Goal: Information Seeking & Learning: Learn about a topic

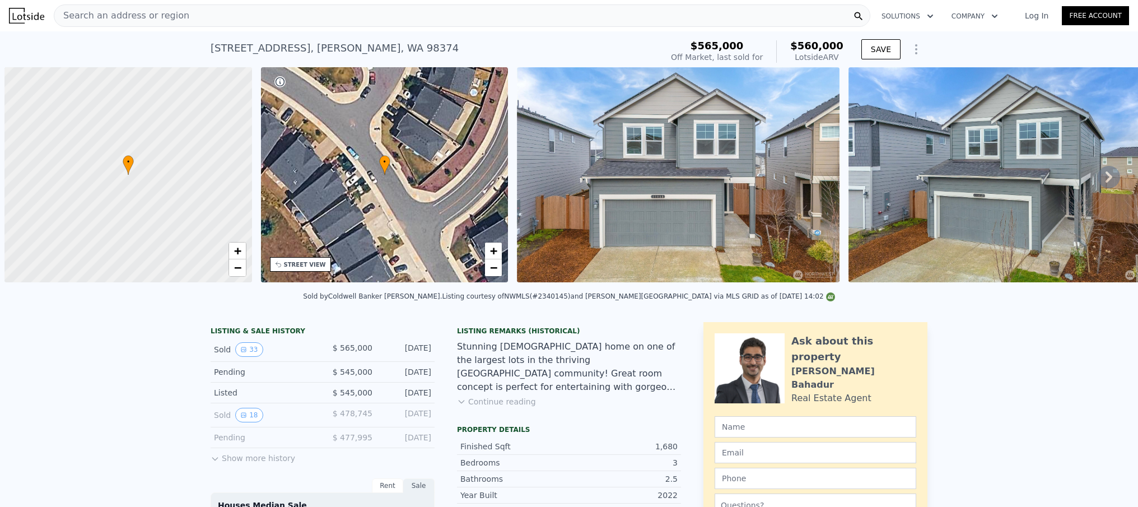
click at [1033, 16] on link "Log In" at bounding box center [1037, 15] width 50 height 11
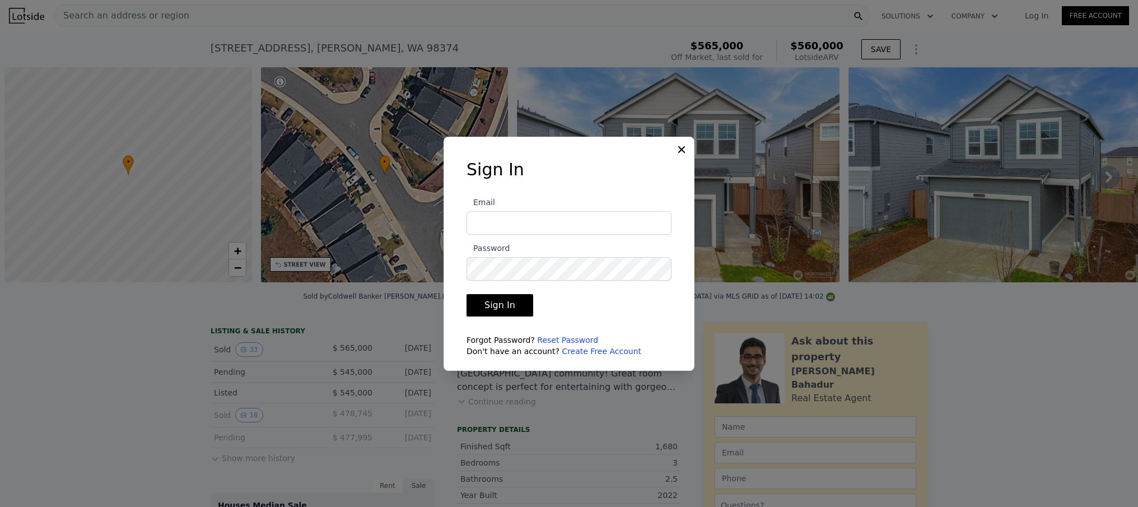
scroll to position [0, 4]
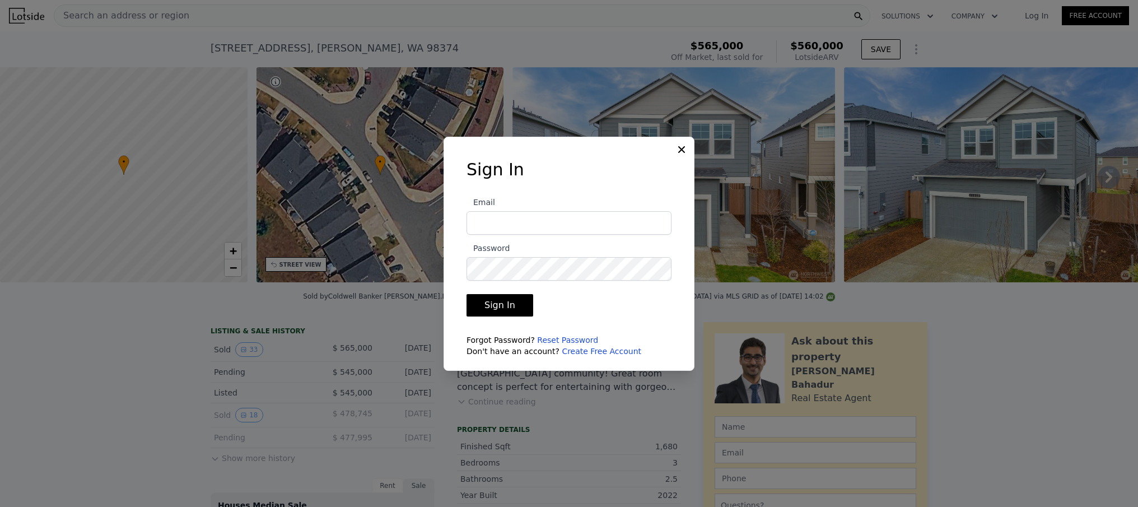
type input "nathan.a.carnahan@gmail.com"
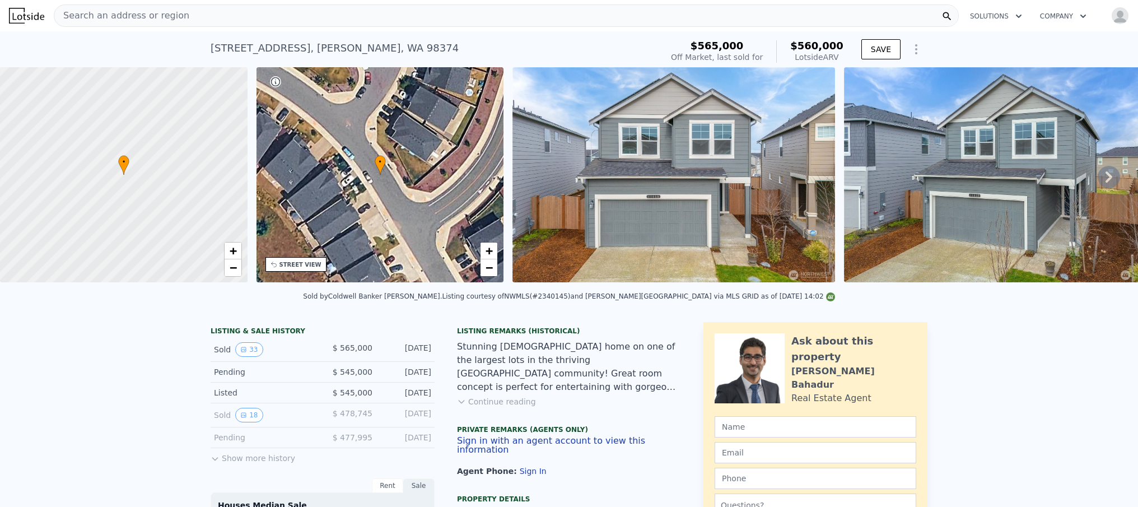
click at [150, 11] on span "Search an address or region" at bounding box center [121, 15] width 135 height 13
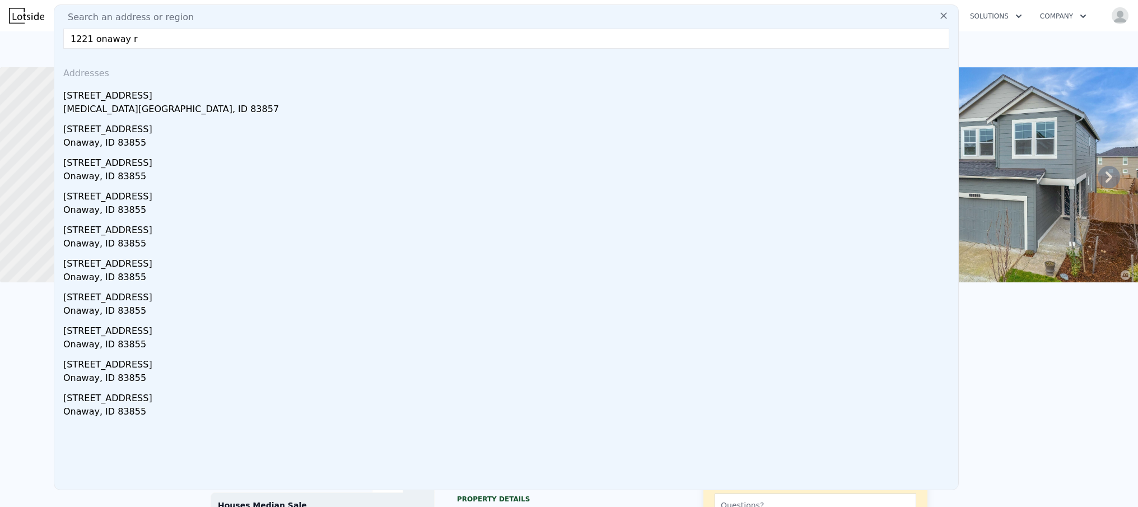
type input "1221 onaway rd"
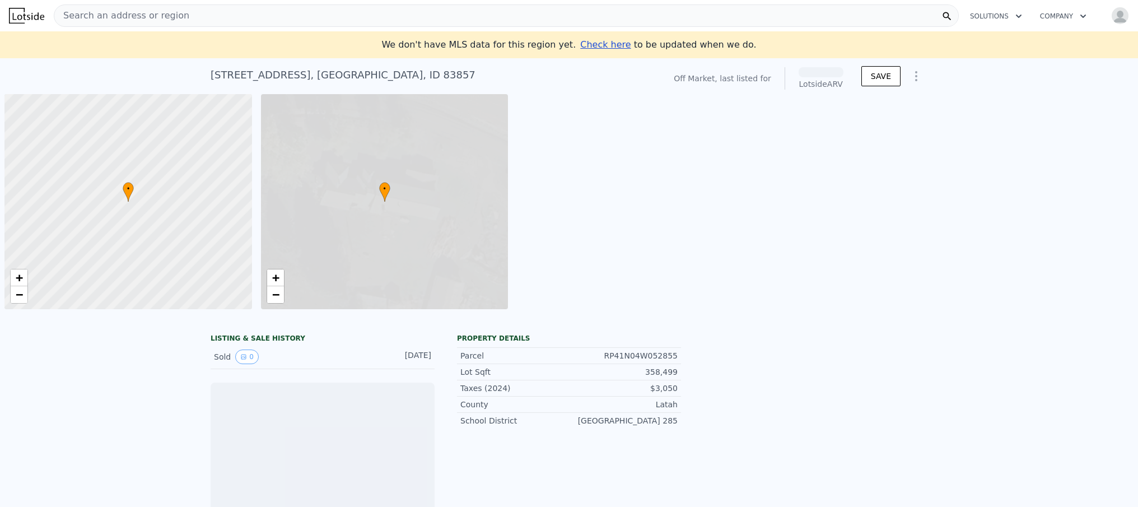
scroll to position [0, 4]
